Goal: Information Seeking & Learning: Compare options

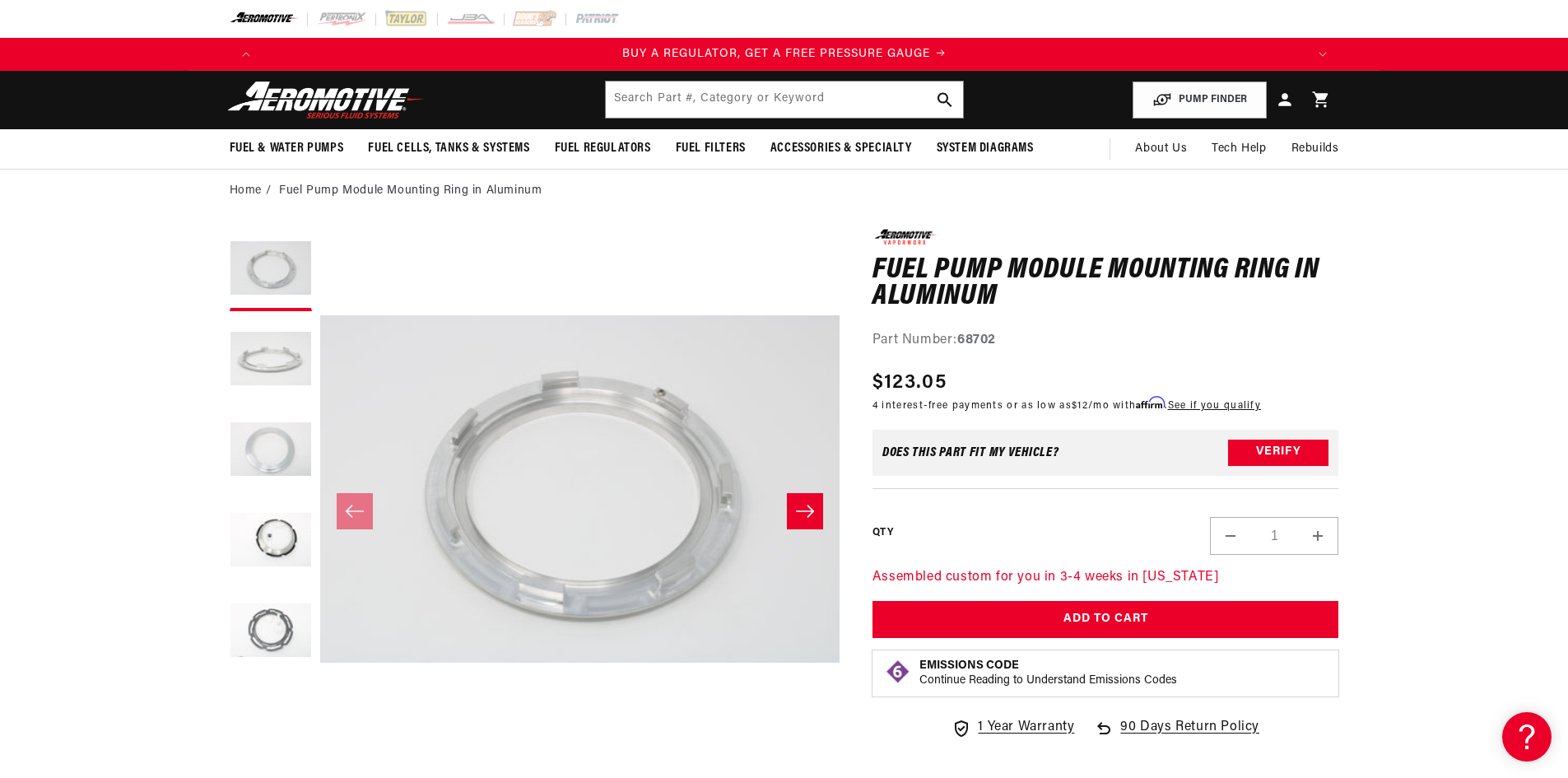
click at [272, 635] on button "Load image 5 in gallery view" at bounding box center [271, 633] width 82 height 82
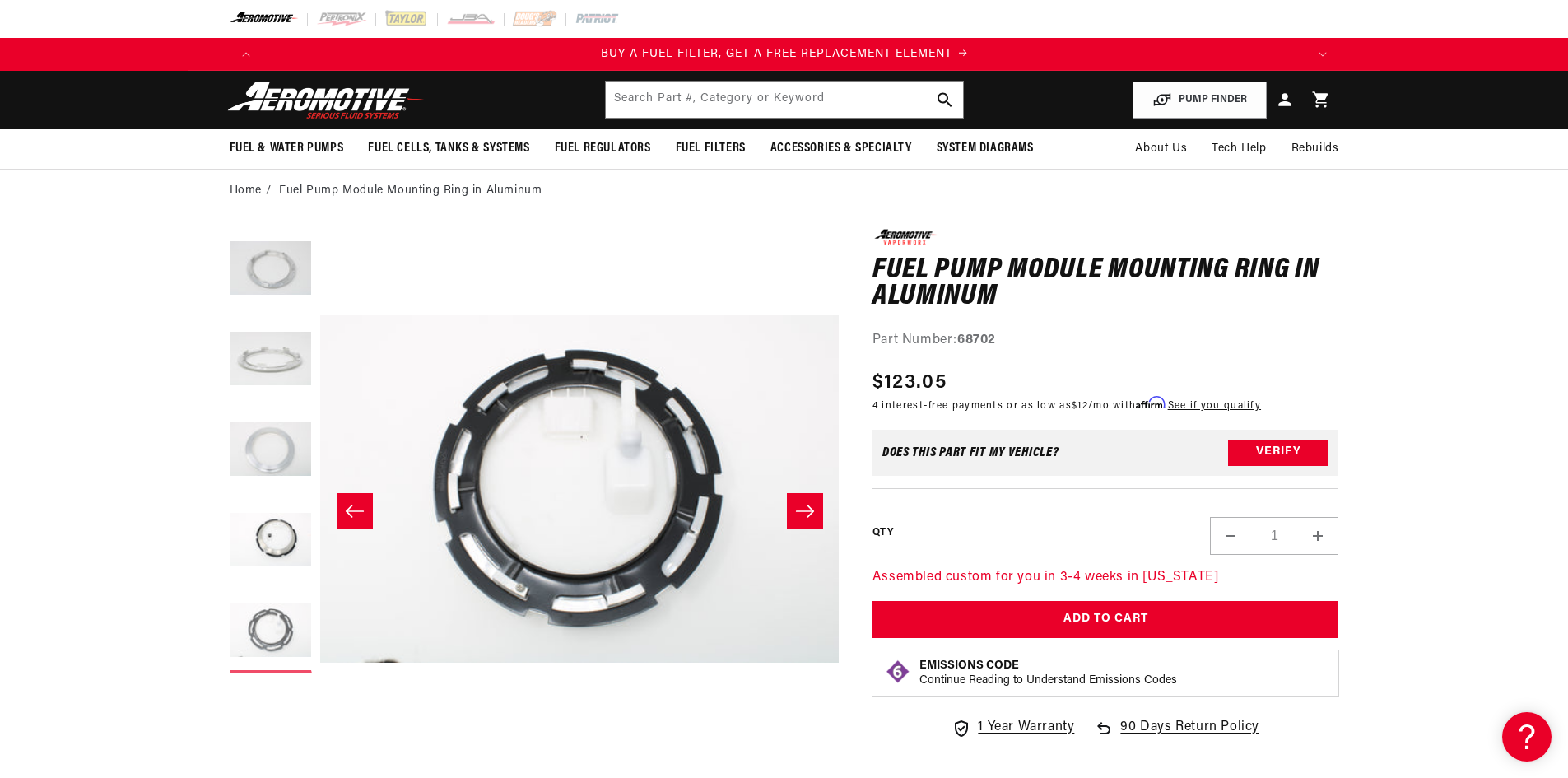
scroll to position [0, 1044]
click at [284, 556] on button "Load image 4 in gallery view" at bounding box center [271, 542] width 82 height 82
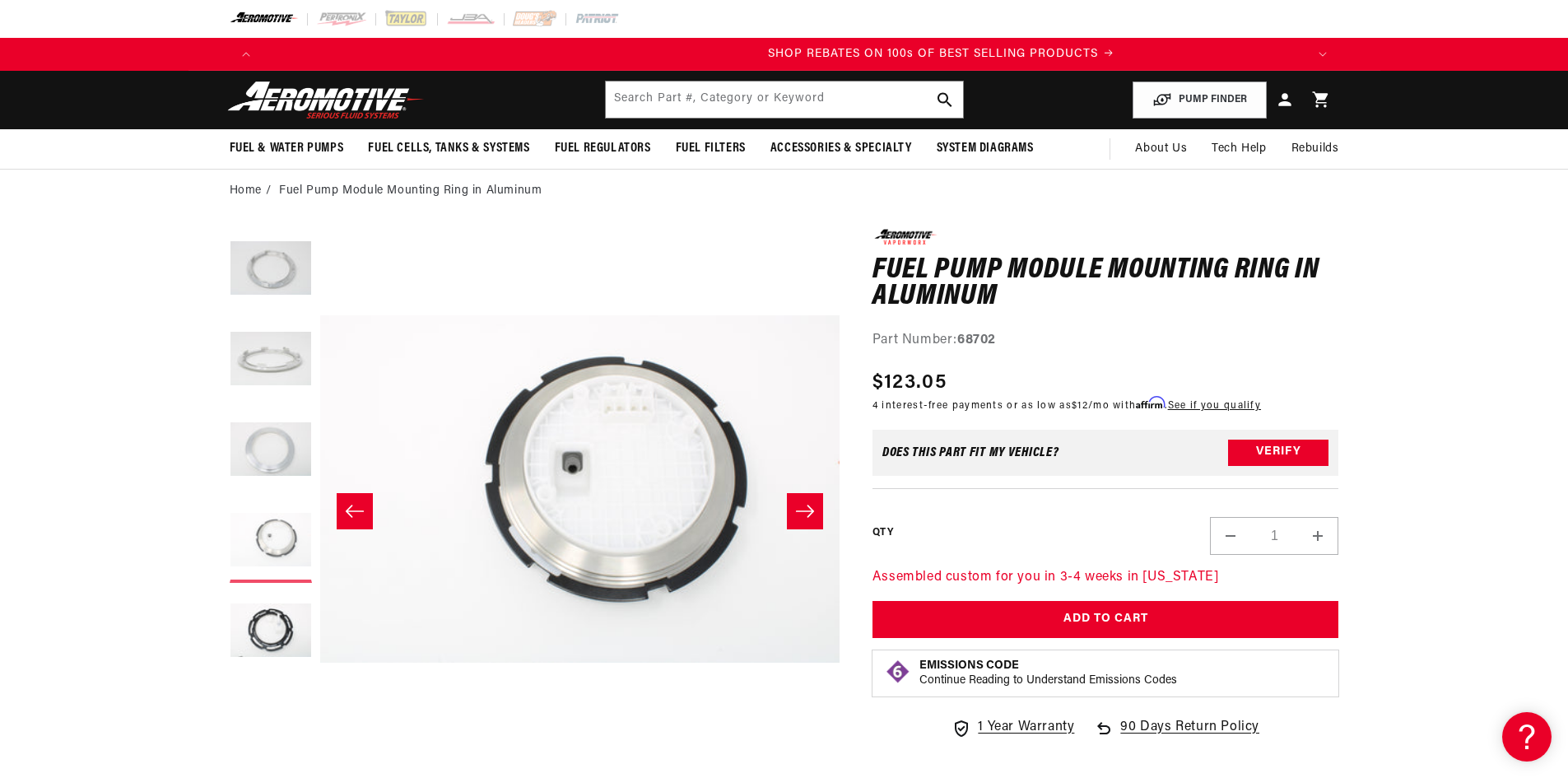
scroll to position [0, 2088]
click at [262, 630] on button "Load image 5 in gallery view" at bounding box center [271, 633] width 82 height 82
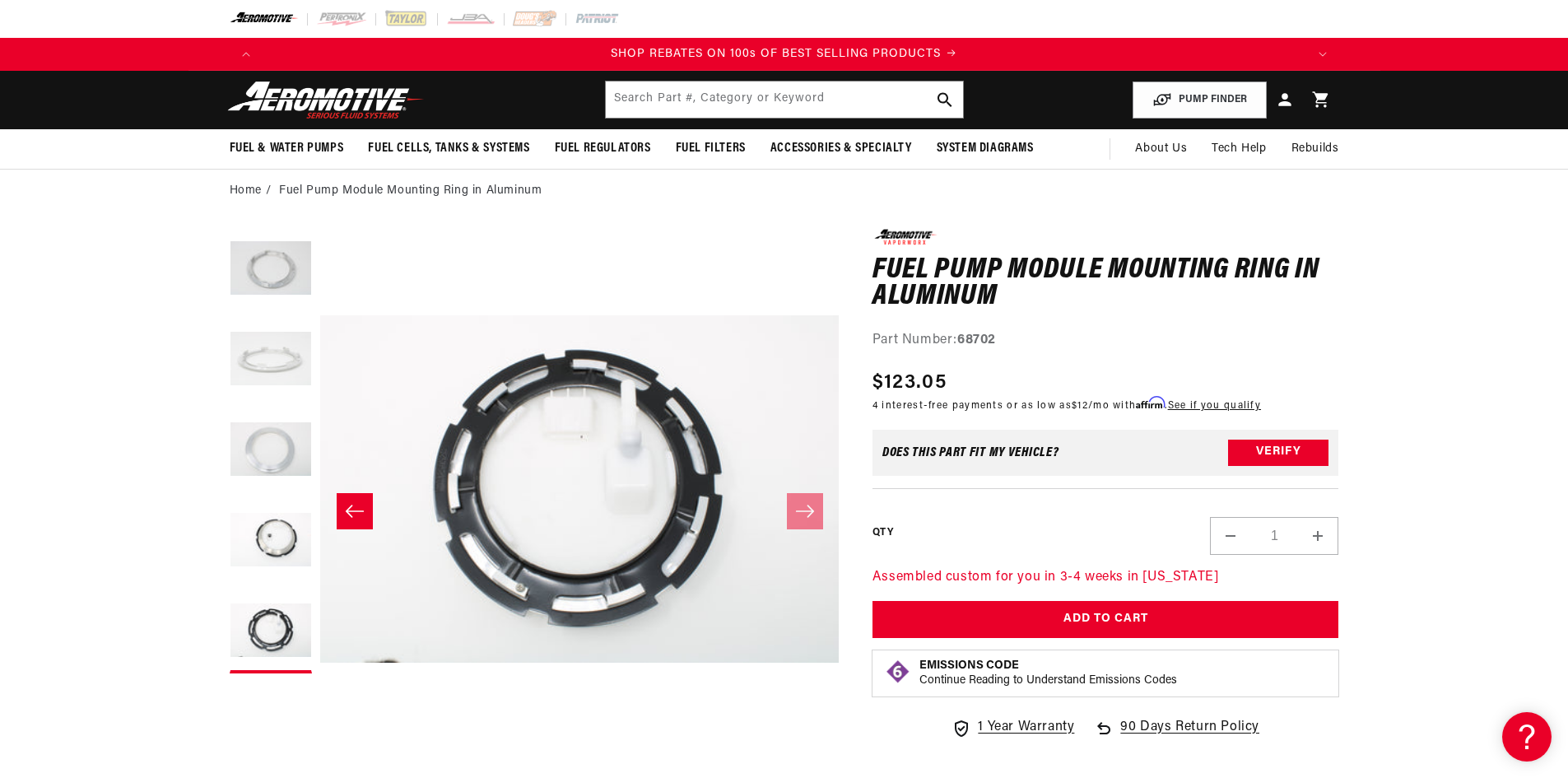
click at [289, 367] on button "Load image 2 in gallery view" at bounding box center [271, 361] width 82 height 82
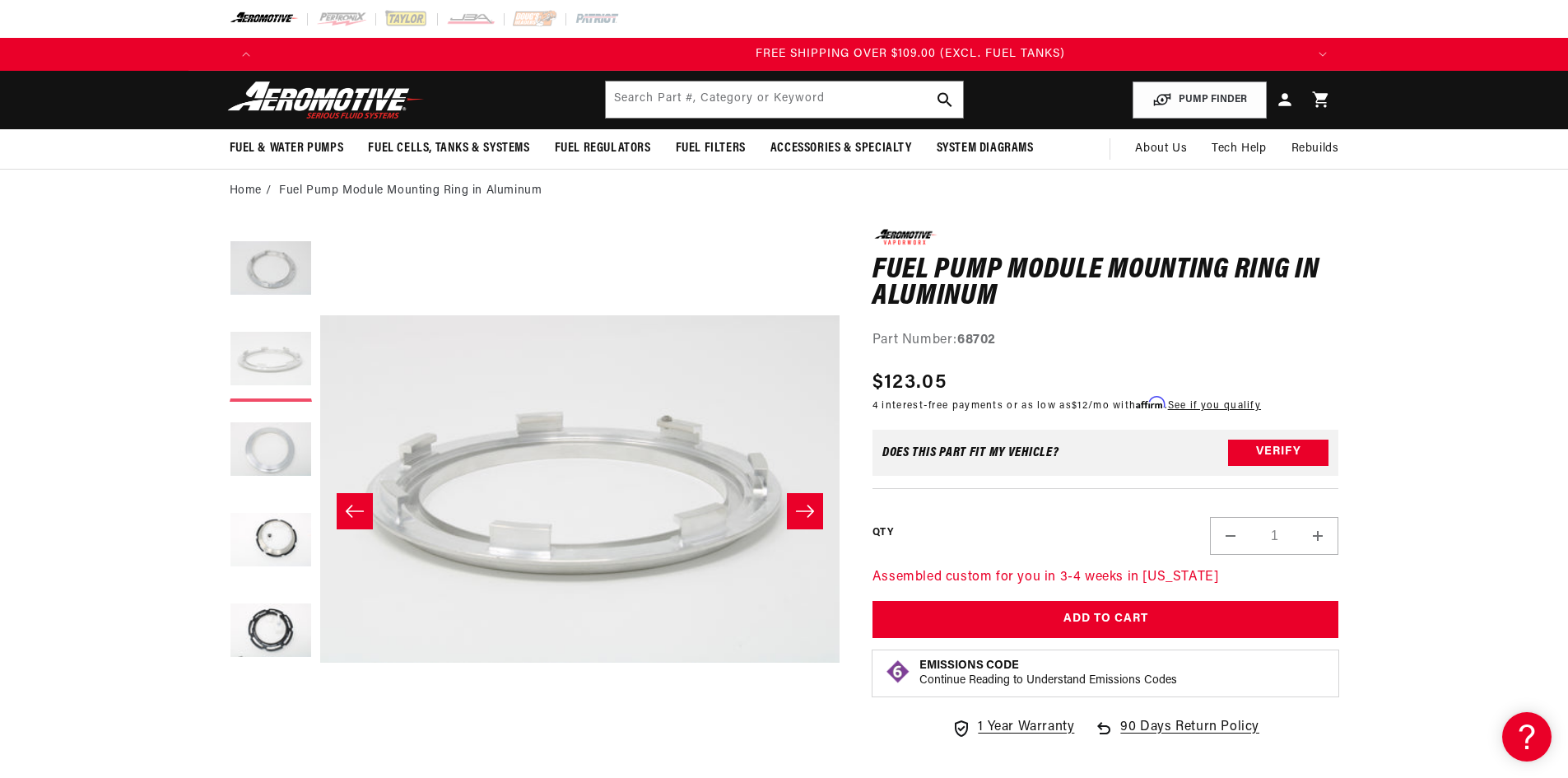
scroll to position [0, 3132]
click at [284, 292] on button "Load image 1 in gallery view" at bounding box center [271, 270] width 82 height 82
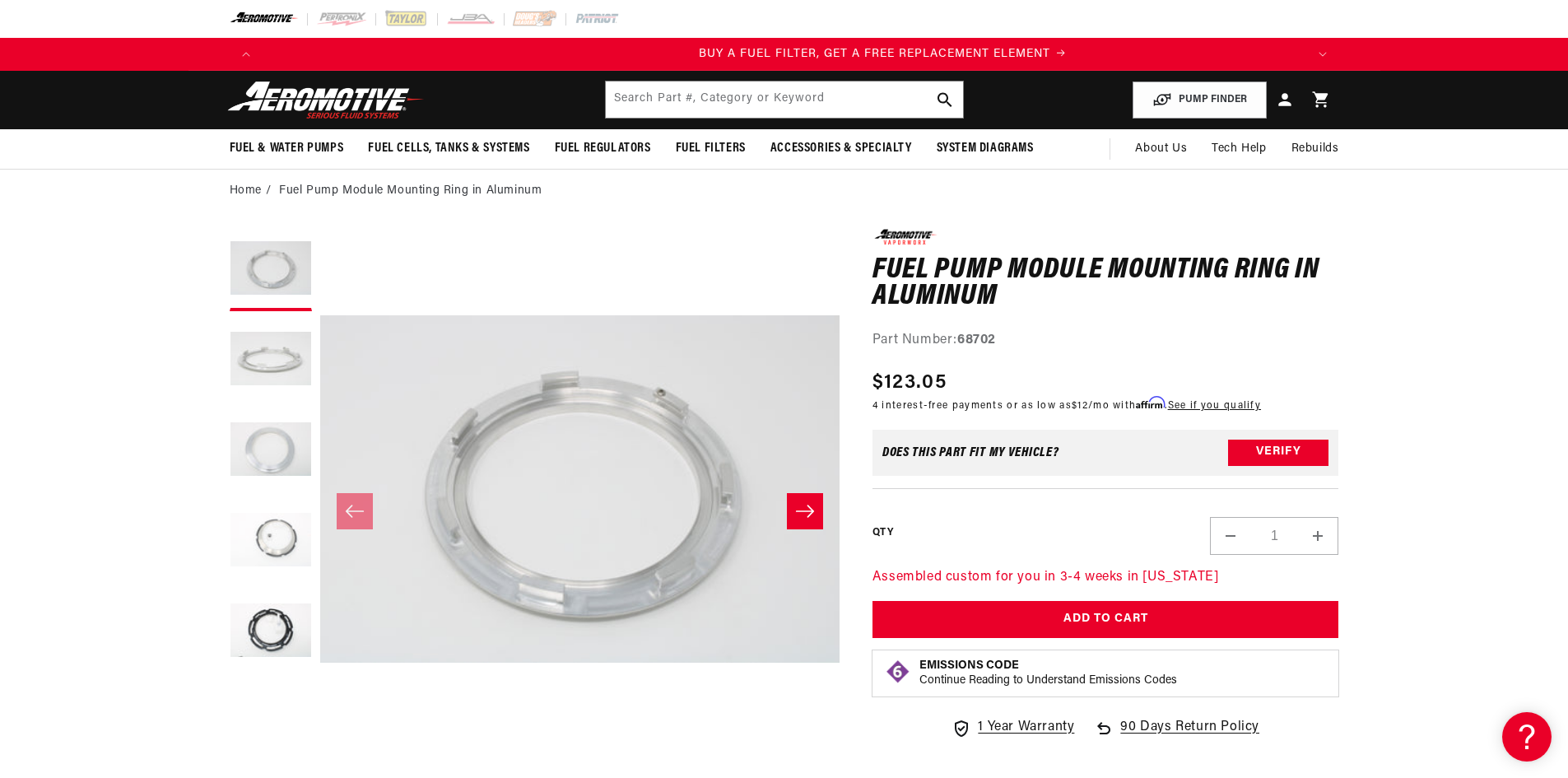
scroll to position [0, 0]
click at [269, 539] on button "Load image 4 in gallery view" at bounding box center [271, 542] width 82 height 82
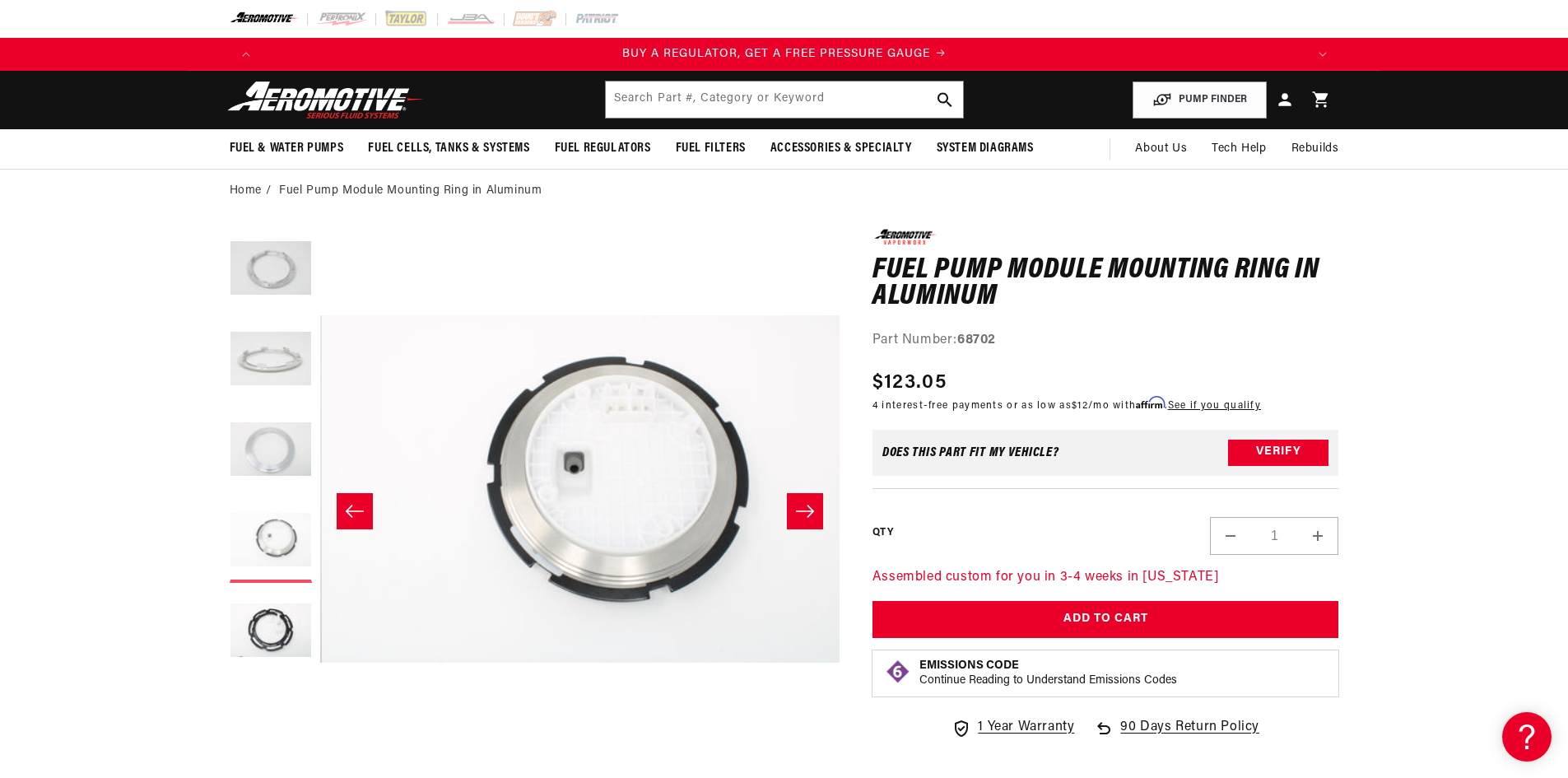
scroll to position [0, 1559]
click at [269, 646] on button "Load image 5 in gallery view" at bounding box center [271, 633] width 82 height 82
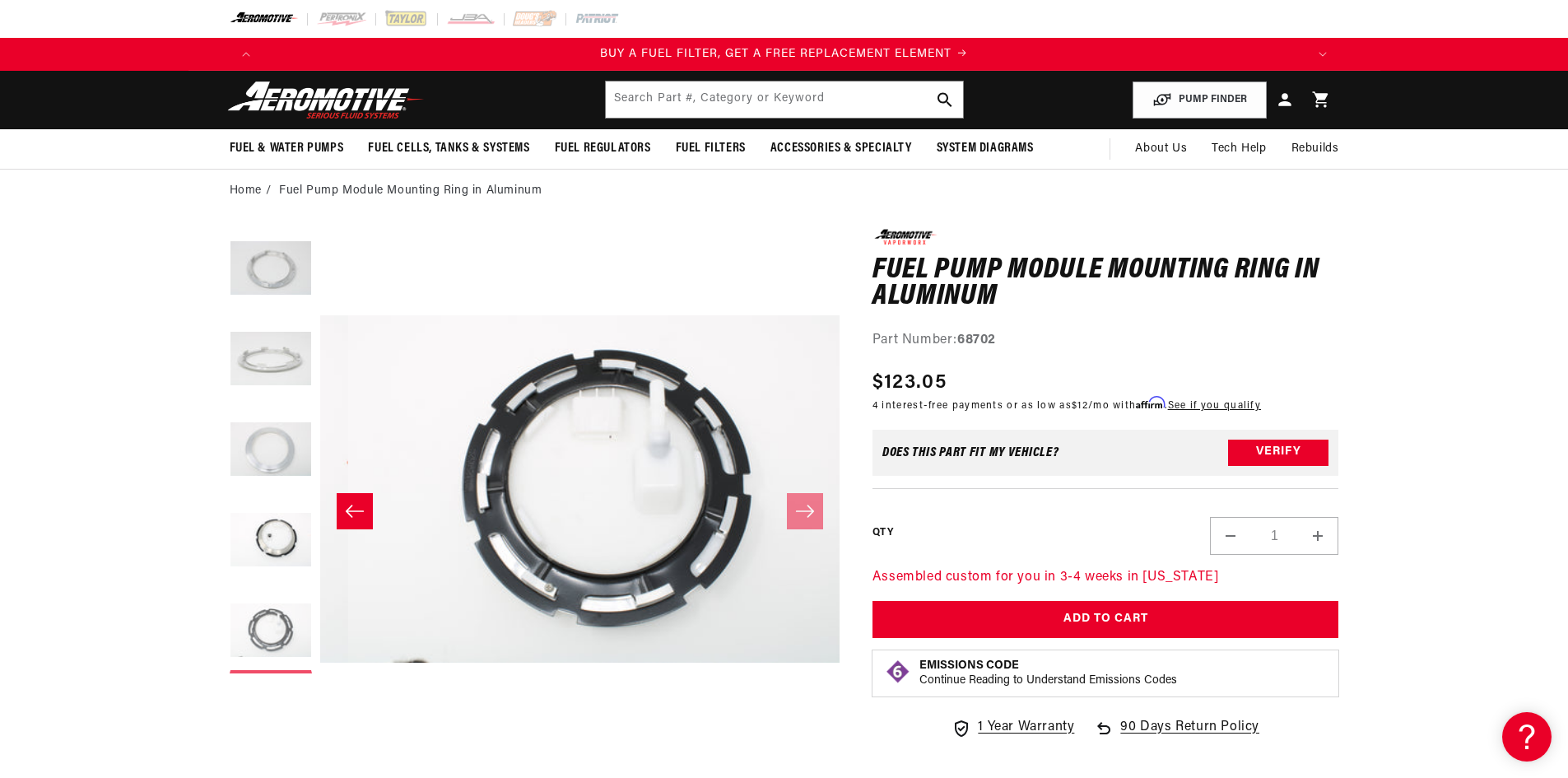
scroll to position [0, 2079]
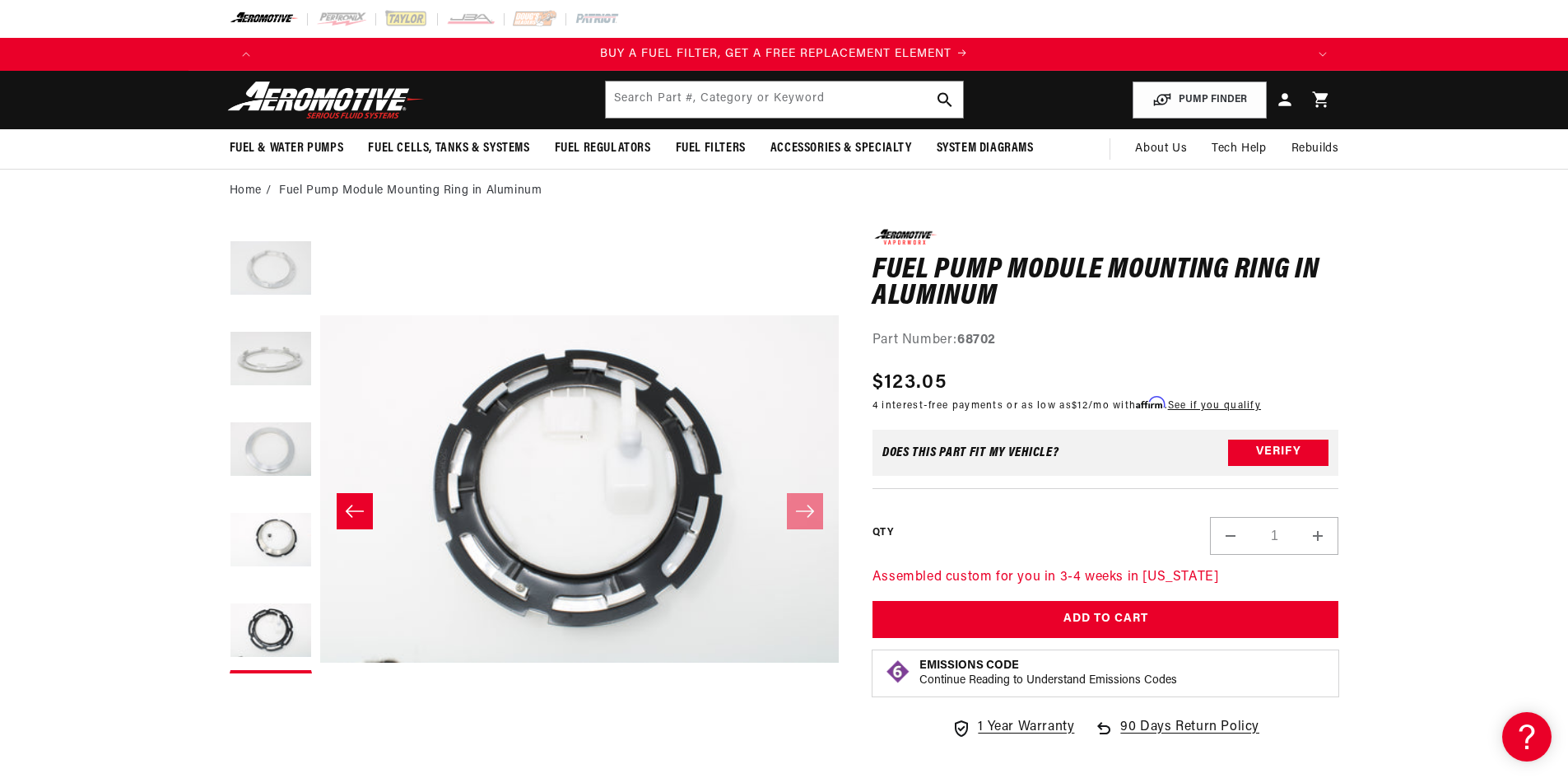
click at [286, 282] on button "Load image 1 in gallery view" at bounding box center [271, 270] width 82 height 82
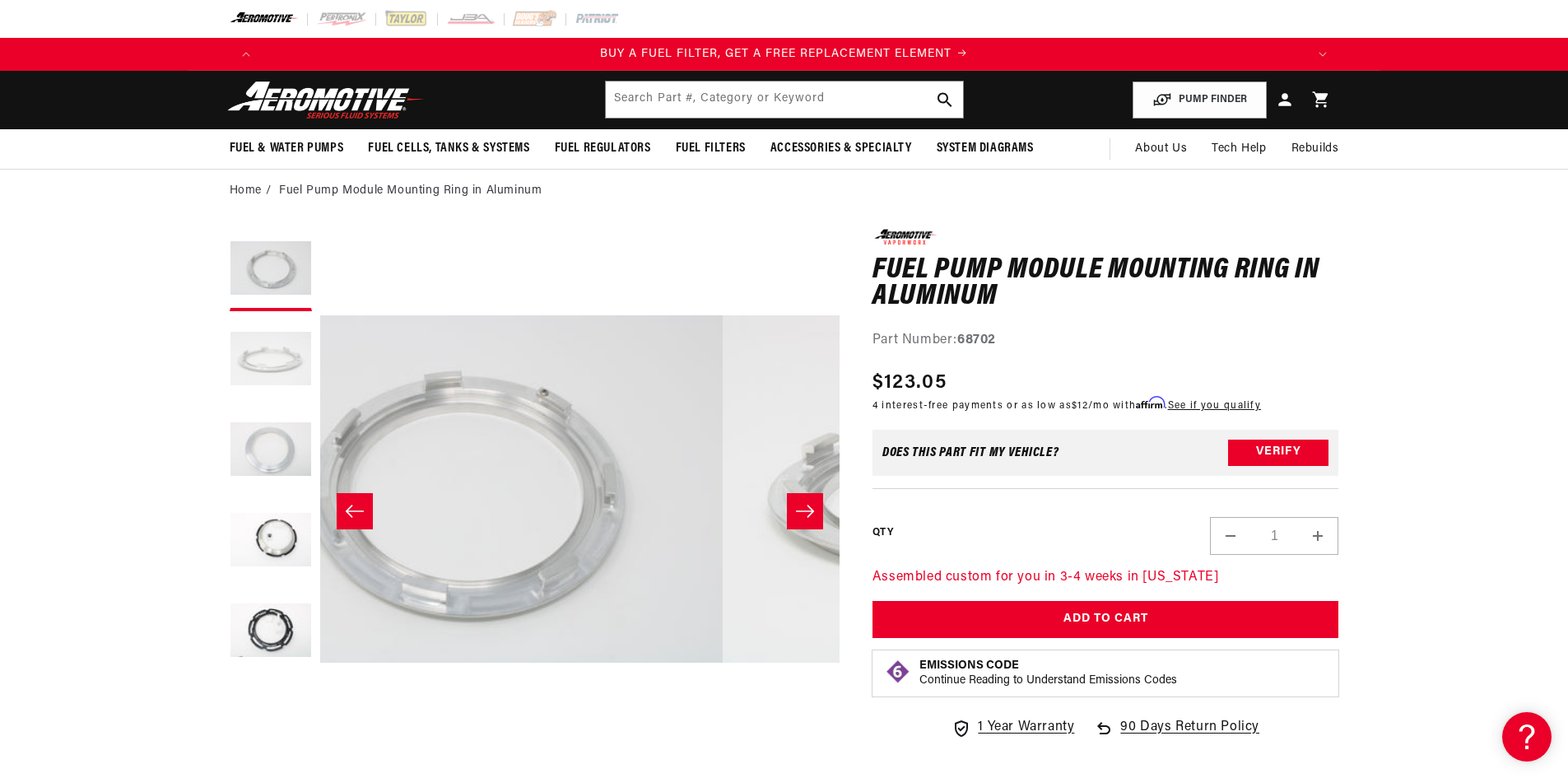
scroll to position [0, 0]
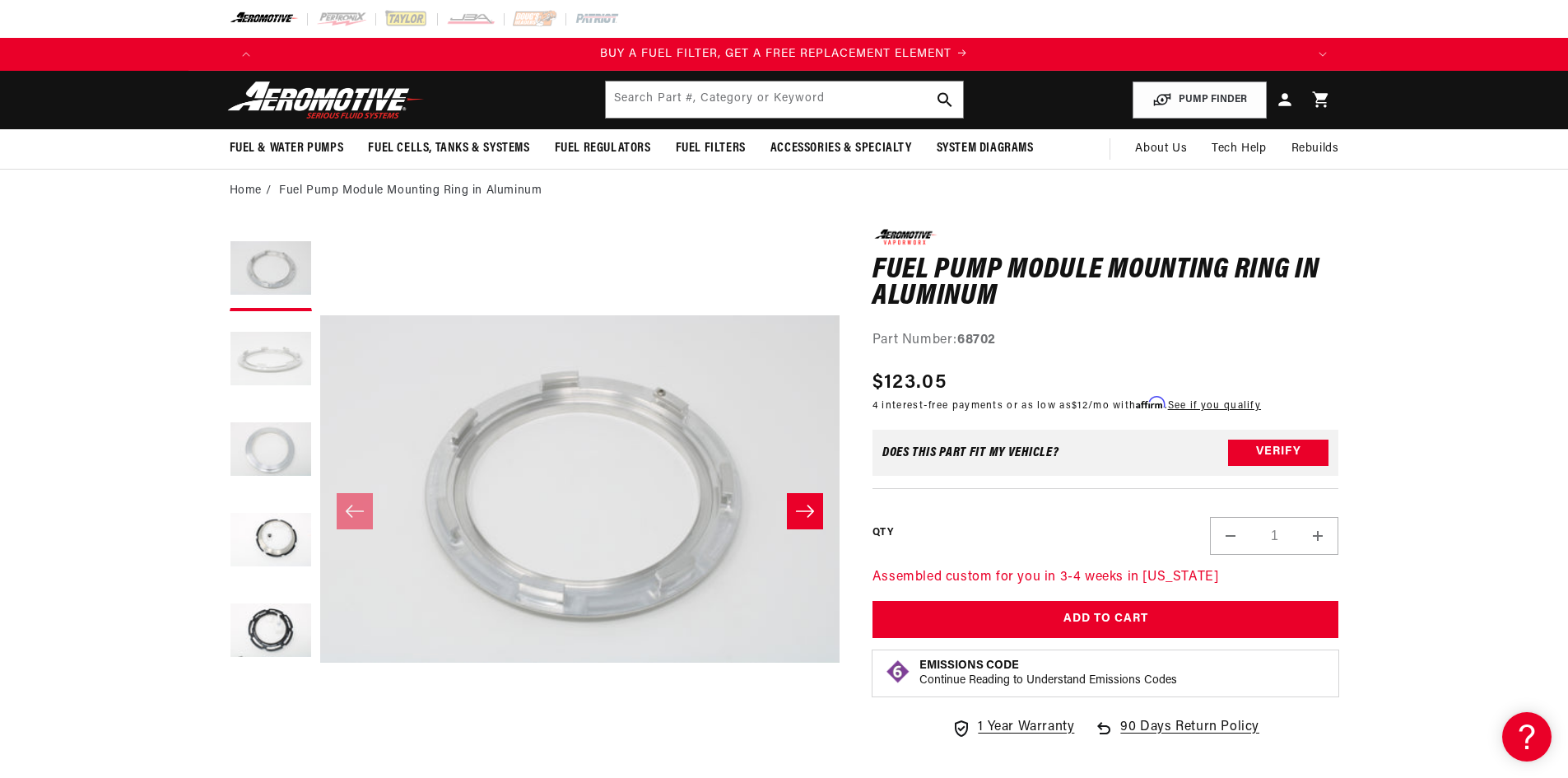
click at [275, 340] on button "Load image 2 in gallery view" at bounding box center [271, 361] width 82 height 82
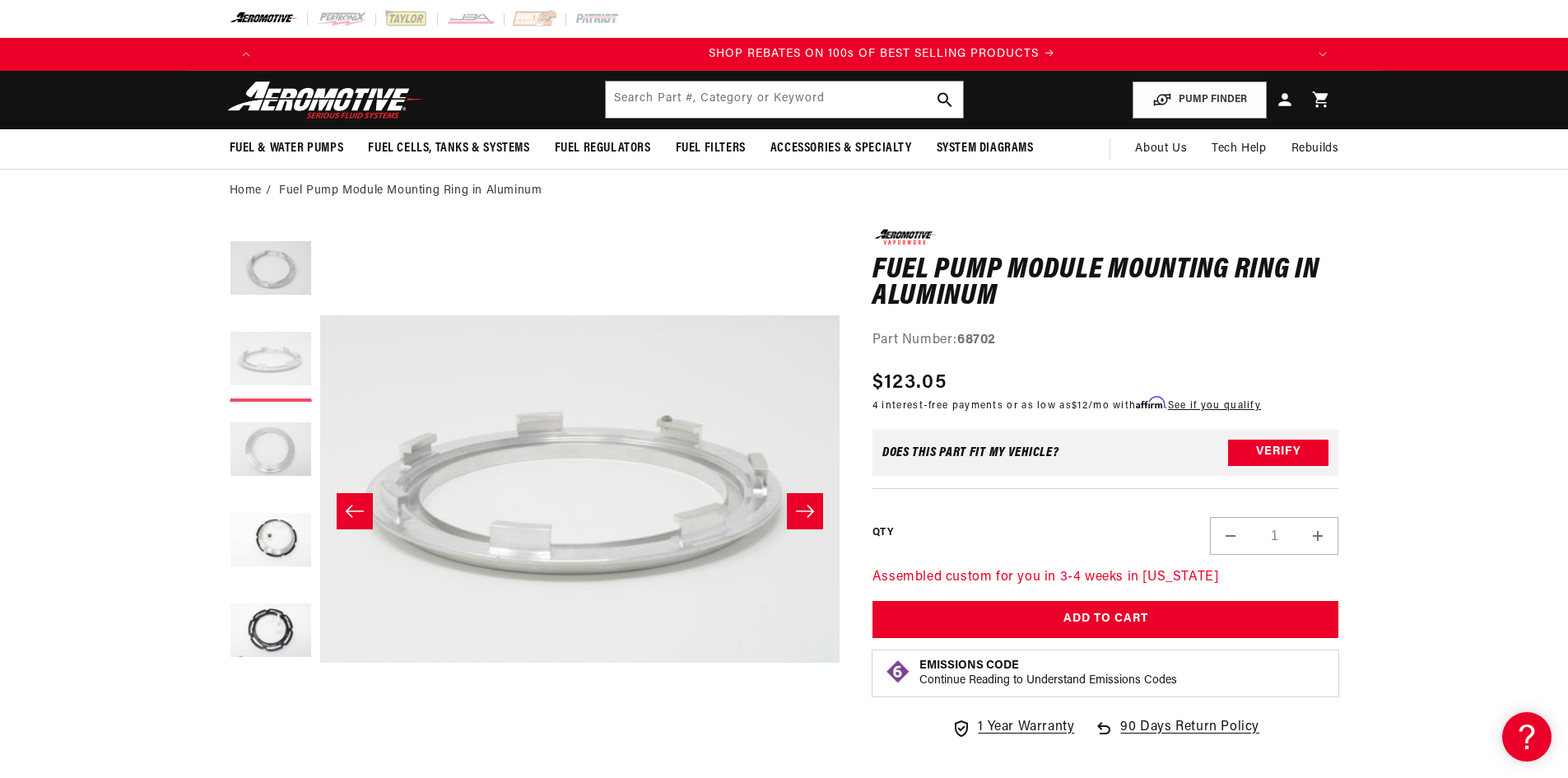
scroll to position [0, 2088]
click at [273, 463] on button "Load image 3 in gallery view" at bounding box center [271, 451] width 82 height 82
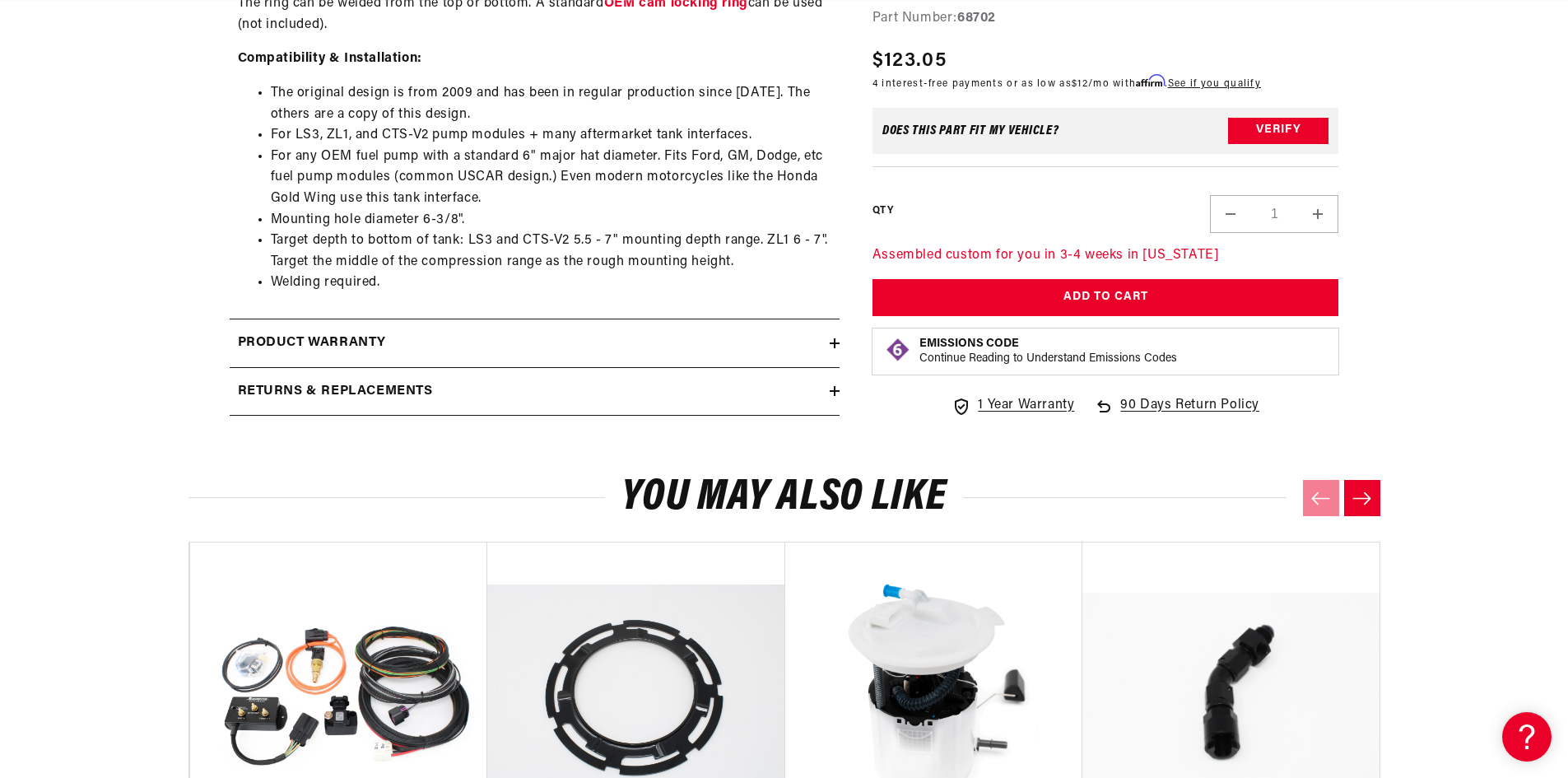
scroll to position [0, 0]
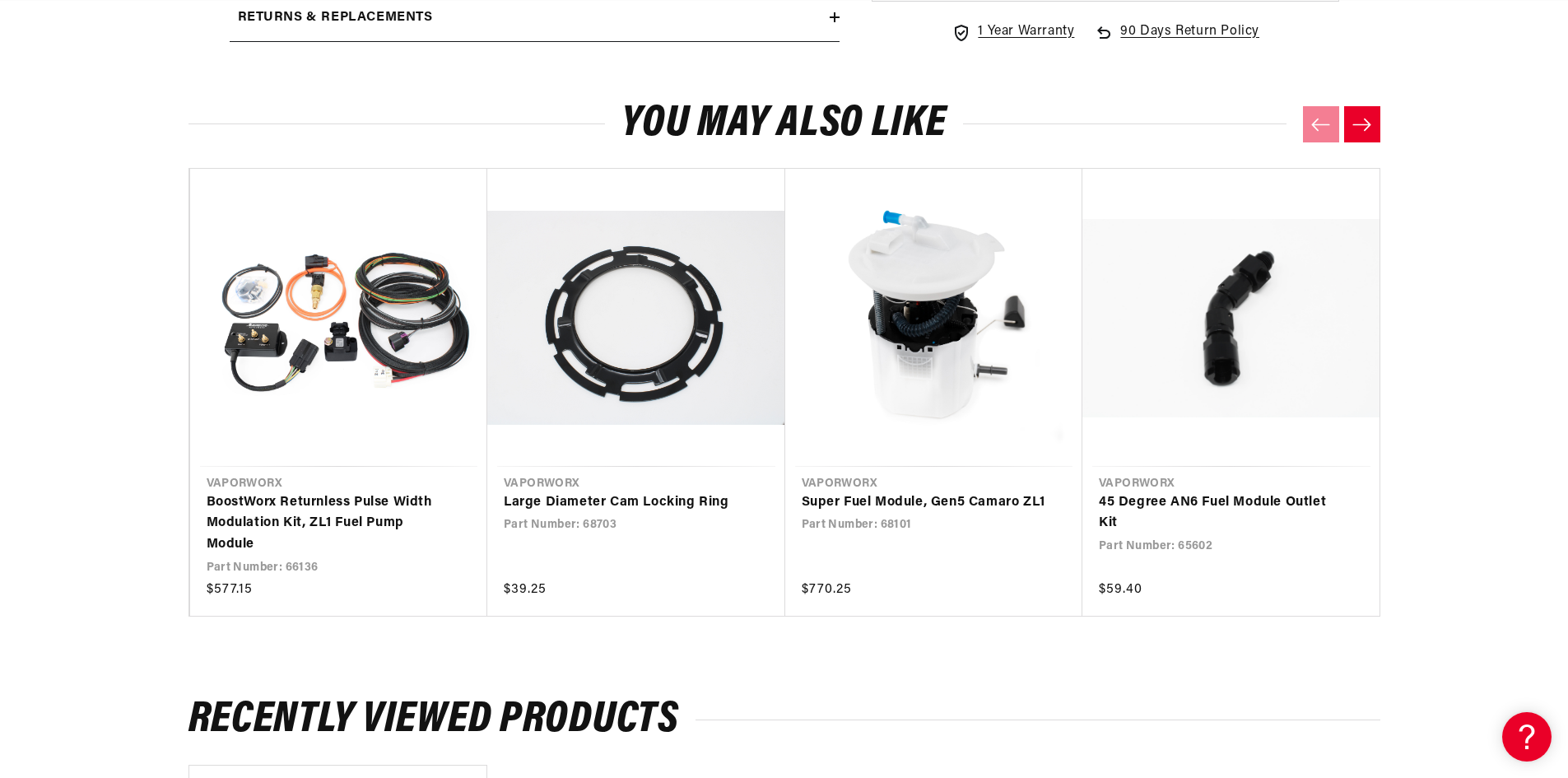
click at [1380, 132] on button "Next slide" at bounding box center [1362, 124] width 37 height 37
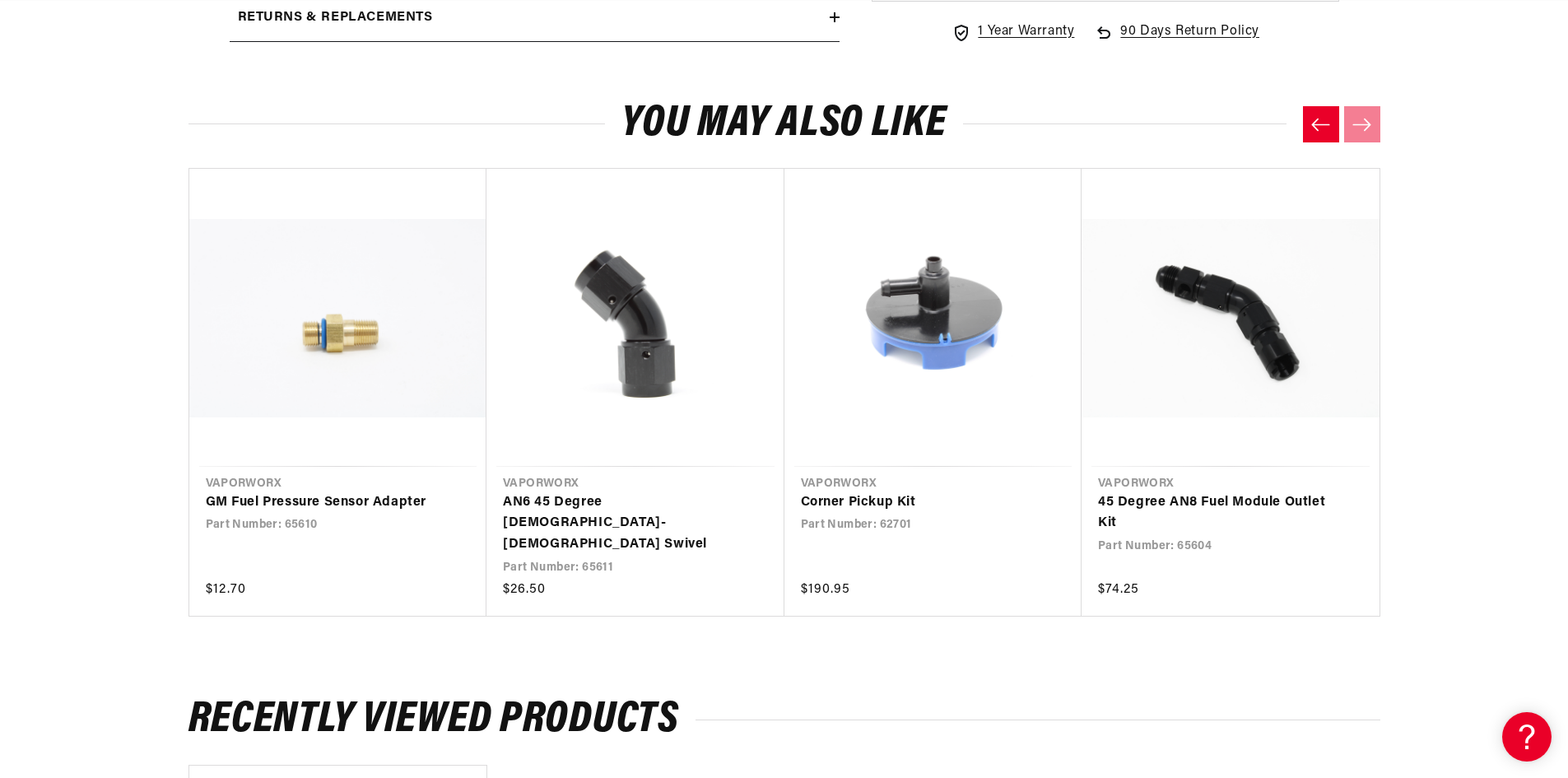
click at [1321, 125] on icon "Previous slide" at bounding box center [1320, 125] width 18 height 12
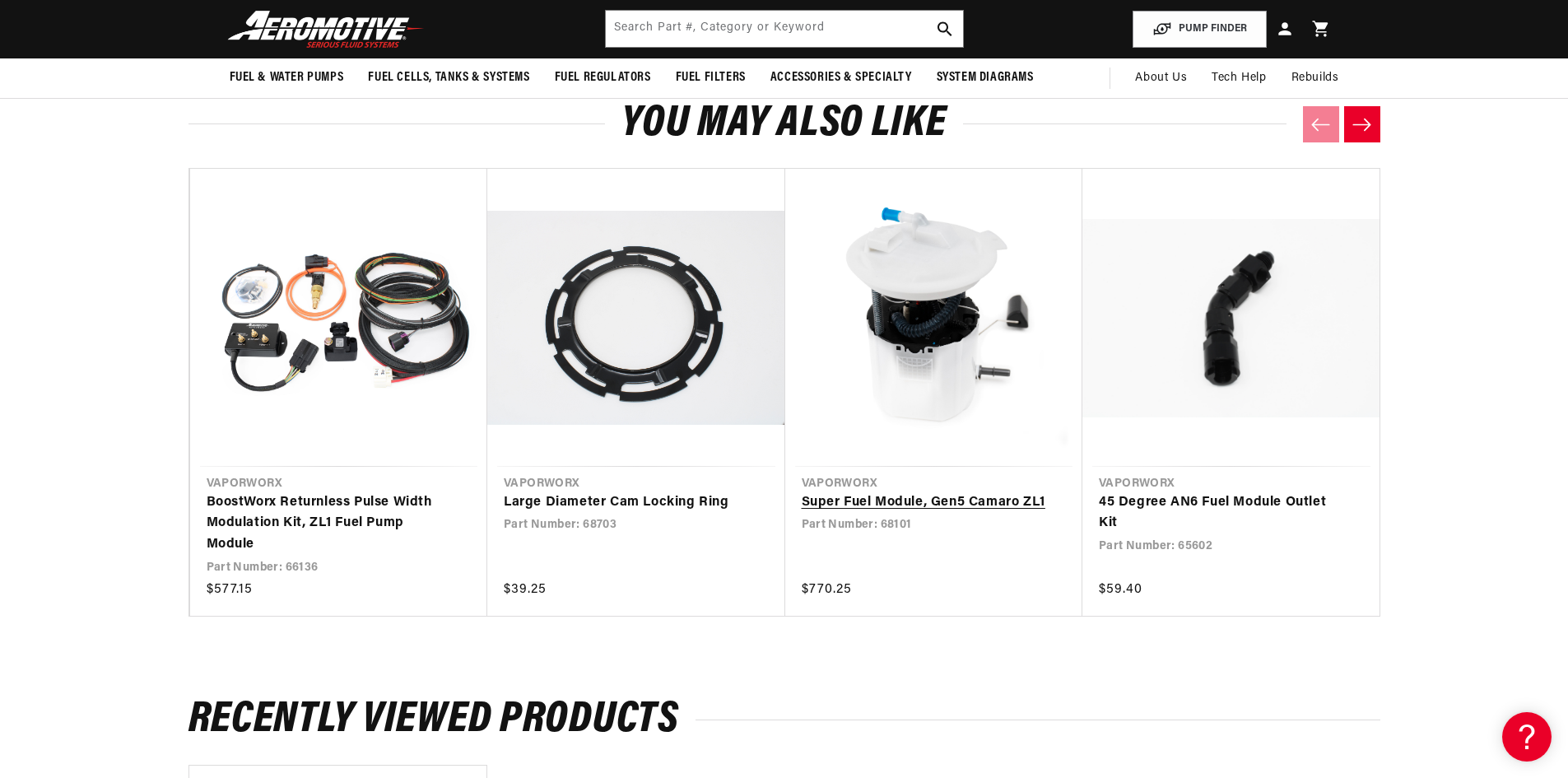
click at [865, 493] on link "Super Fuel Module, Gen5 Camaro ZL1" at bounding box center [926, 504] width 249 height 21
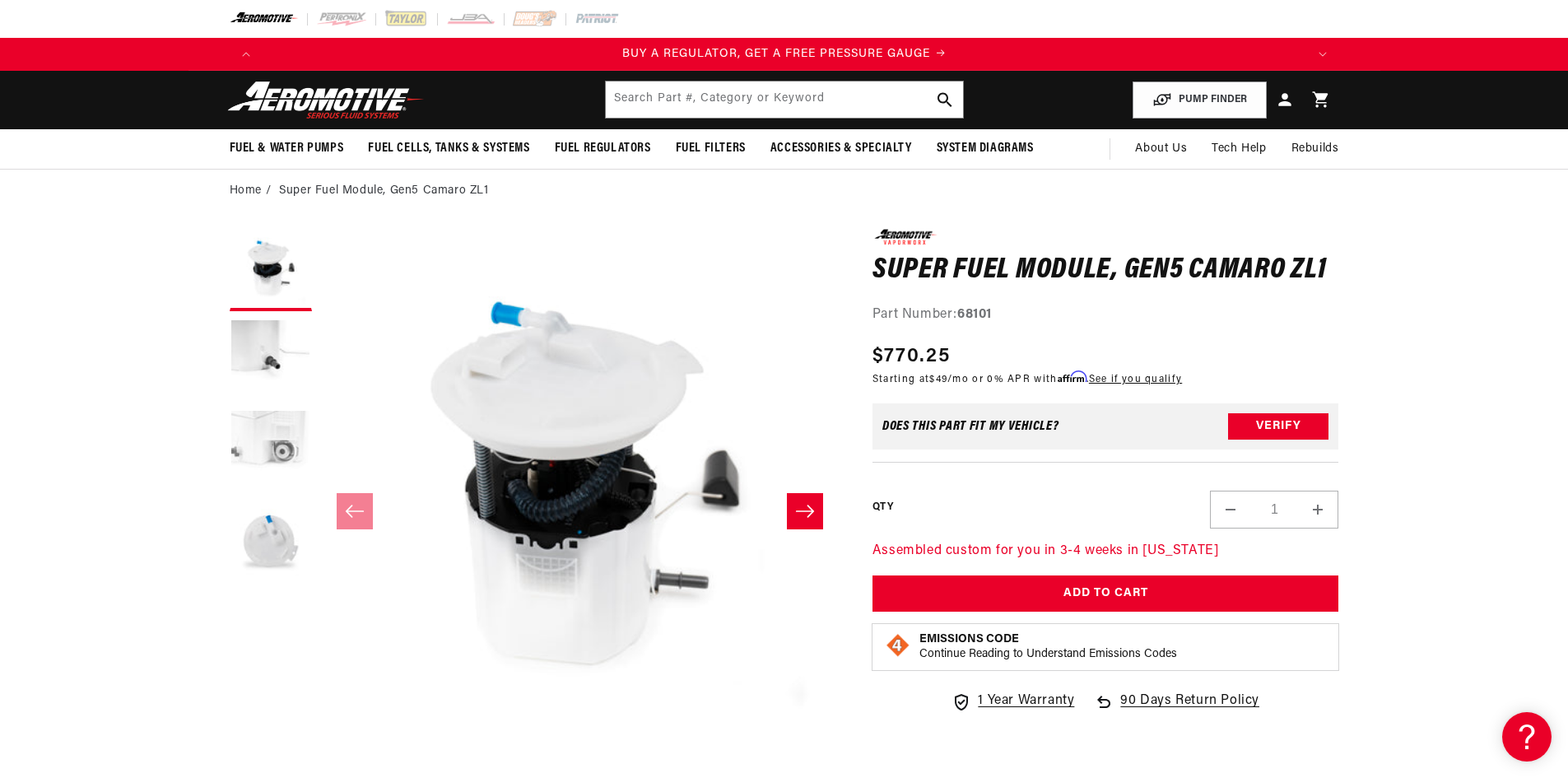
click at [280, 447] on button "Load image 3 in gallery view" at bounding box center [271, 451] width 82 height 82
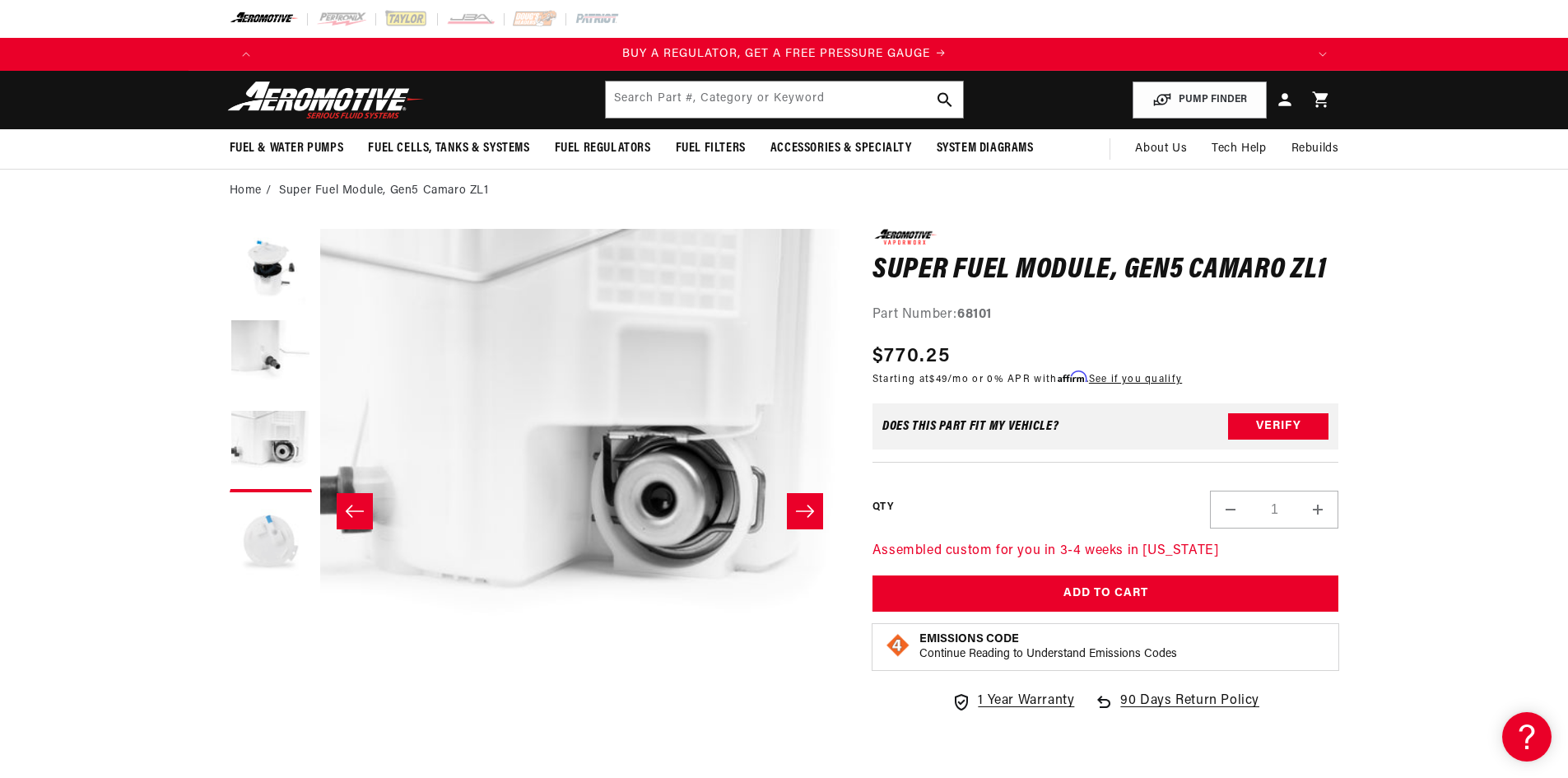
click at [265, 522] on button "Load image 4 in gallery view" at bounding box center [271, 542] width 82 height 82
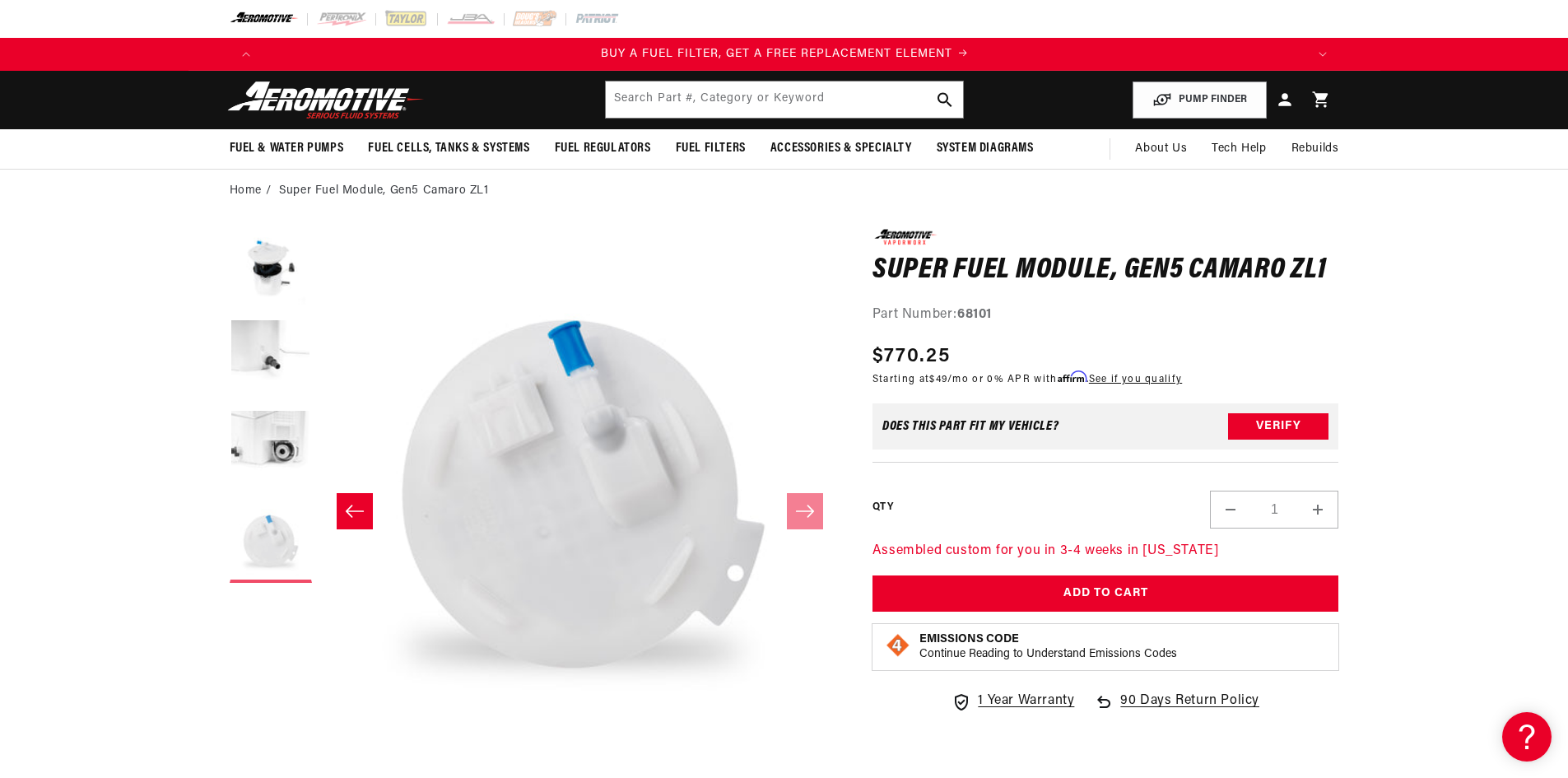
scroll to position [0, 1044]
click at [271, 270] on button "Load image 1 in gallery view" at bounding box center [271, 270] width 82 height 82
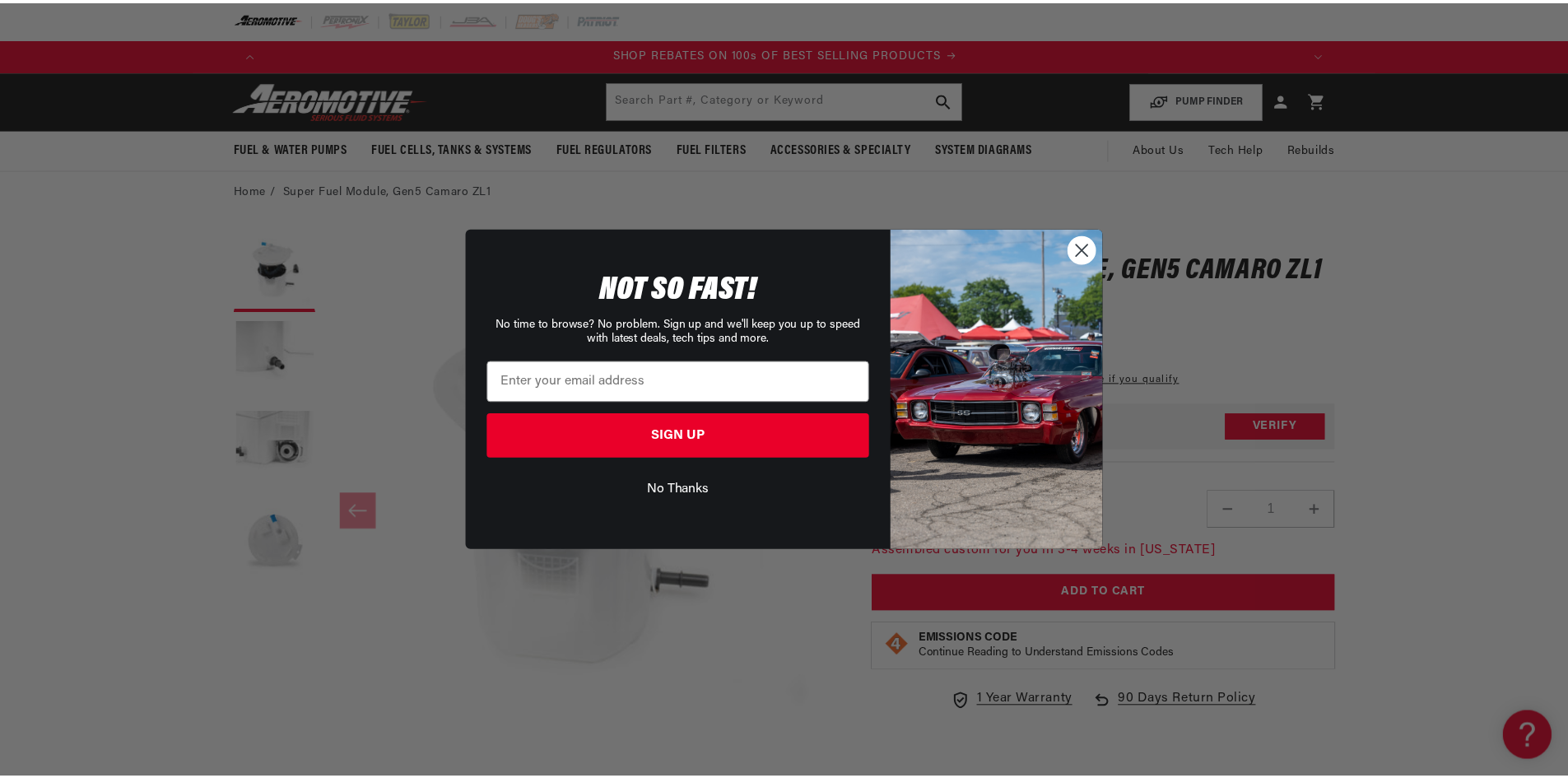
scroll to position [0, 2088]
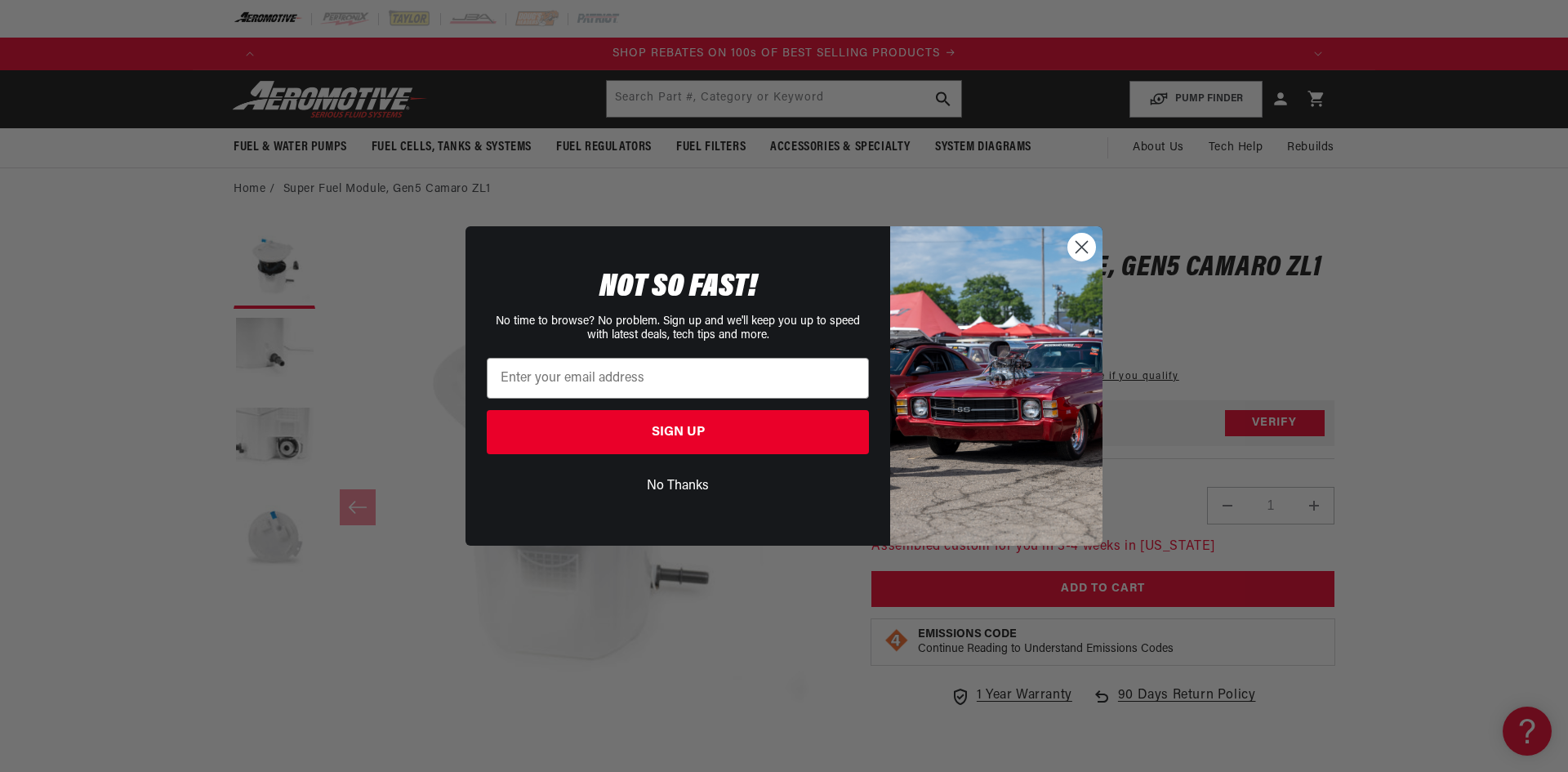
click at [1073, 241] on circle "Close dialog" at bounding box center [1082, 247] width 27 height 27
